Goal: Task Accomplishment & Management: Use online tool/utility

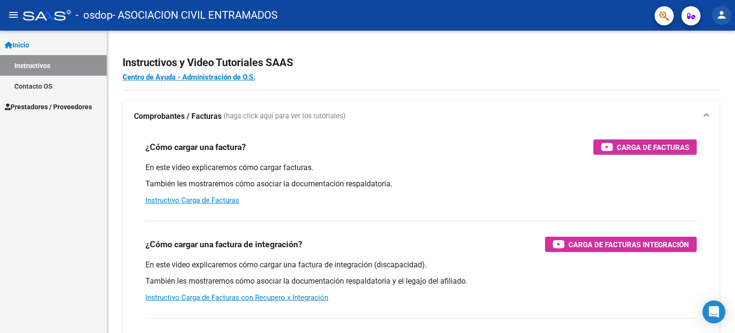
click at [723, 16] on mat-icon "person" at bounding box center [721, 14] width 11 height 11
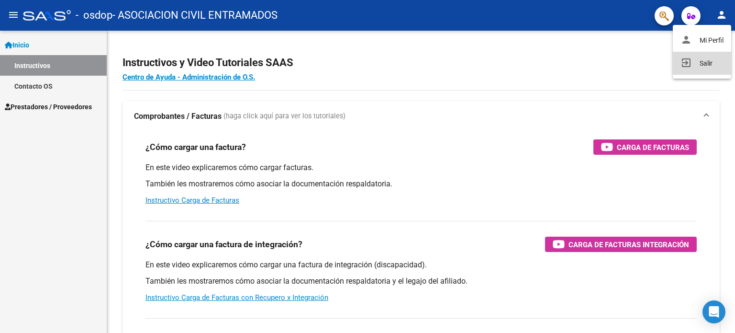
click at [699, 67] on button "exit_to_app Salir" at bounding box center [702, 63] width 58 height 23
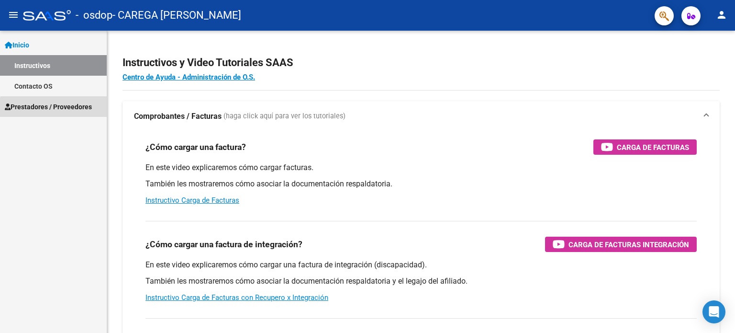
click at [81, 110] on span "Prestadores / Proveedores" at bounding box center [48, 106] width 87 height 11
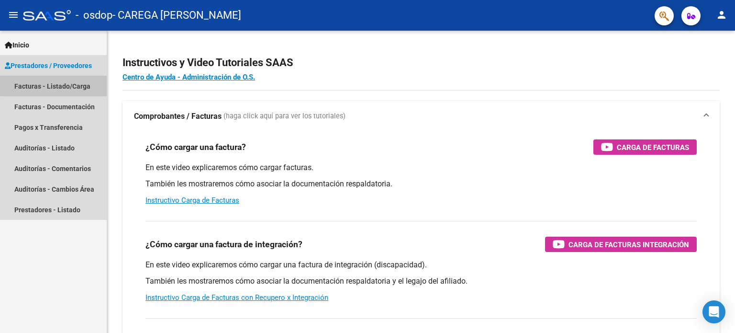
click at [74, 84] on link "Facturas - Listado/Carga" at bounding box center [53, 86] width 107 height 21
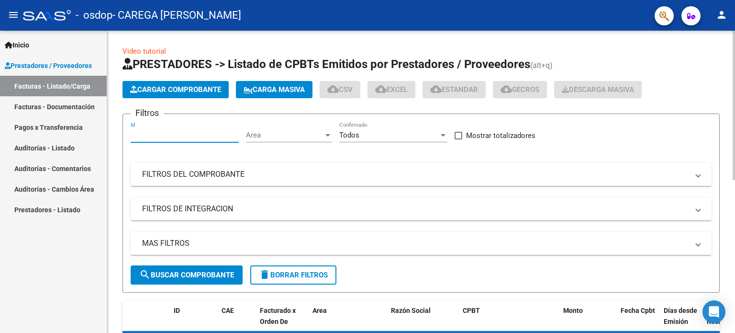
click at [163, 134] on input "Id" at bounding box center [185, 135] width 108 height 9
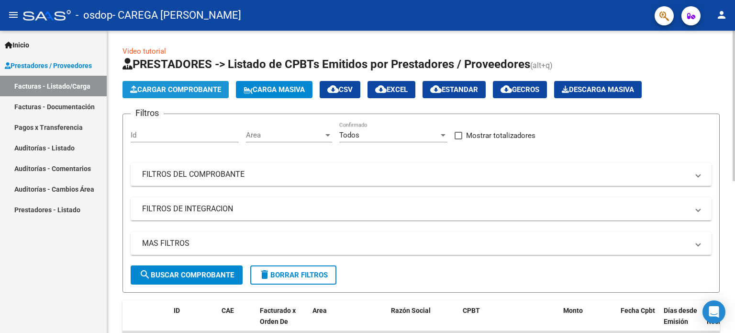
click at [174, 92] on span "Cargar Comprobante" at bounding box center [175, 89] width 91 height 9
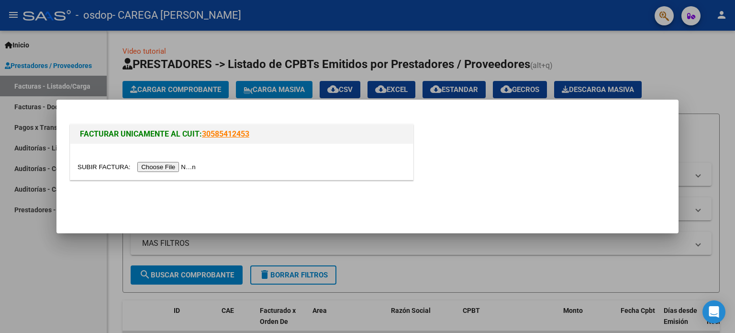
click at [168, 164] on input "file" at bounding box center [138, 167] width 121 height 10
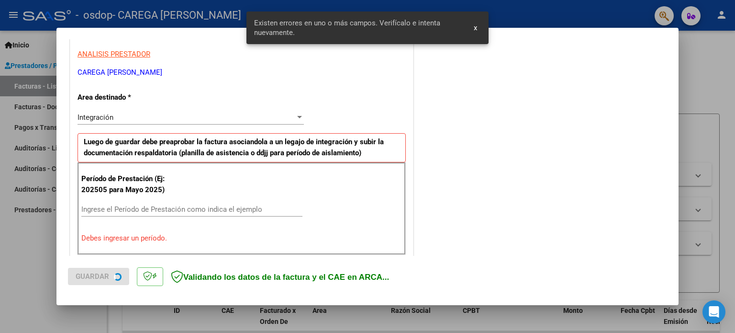
scroll to position [206, 0]
